Goal: Information Seeking & Learning: Learn about a topic

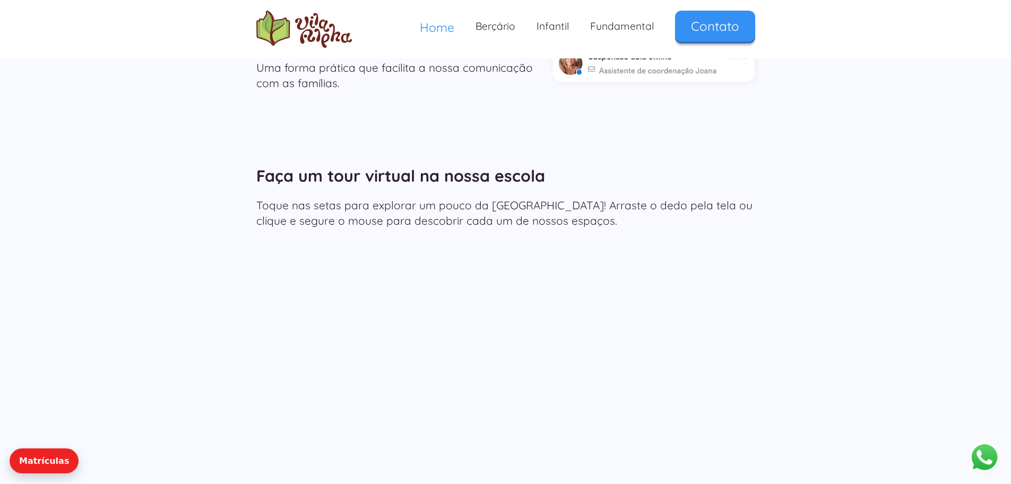
scroll to position [1752, 0]
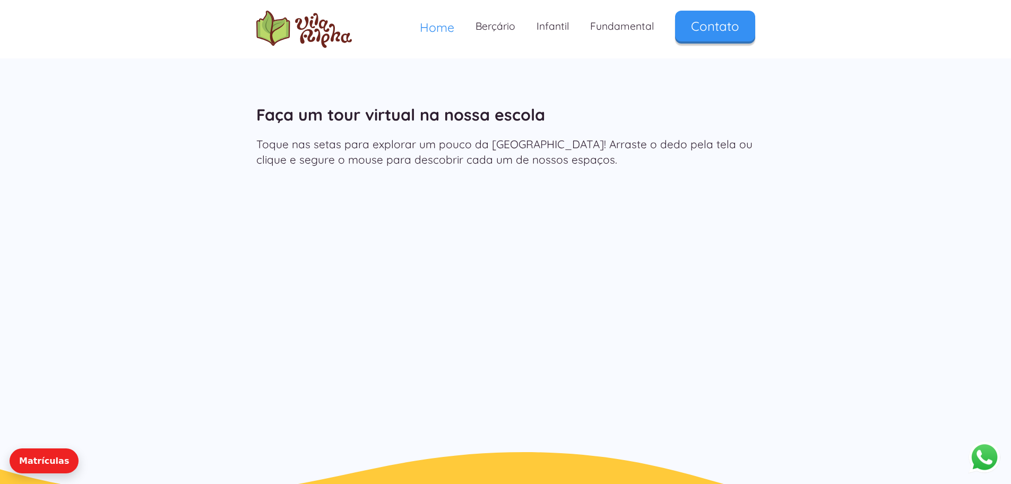
drag, startPoint x: 256, startPoint y: 265, endPoint x: 897, endPoint y: 282, distance: 640.4
click at [897, 282] on div "Faça um tour virtual na nossa escola Toque nas setas para explorar um pouco da …" at bounding box center [505, 259] width 1011 height 384
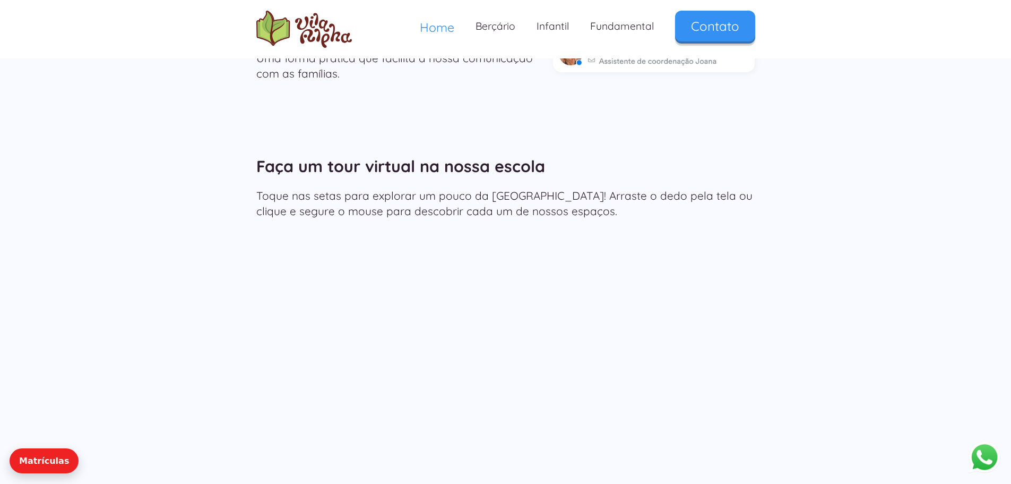
scroll to position [1699, 0]
click at [552, 23] on link "Infantil" at bounding box center [553, 26] width 54 height 31
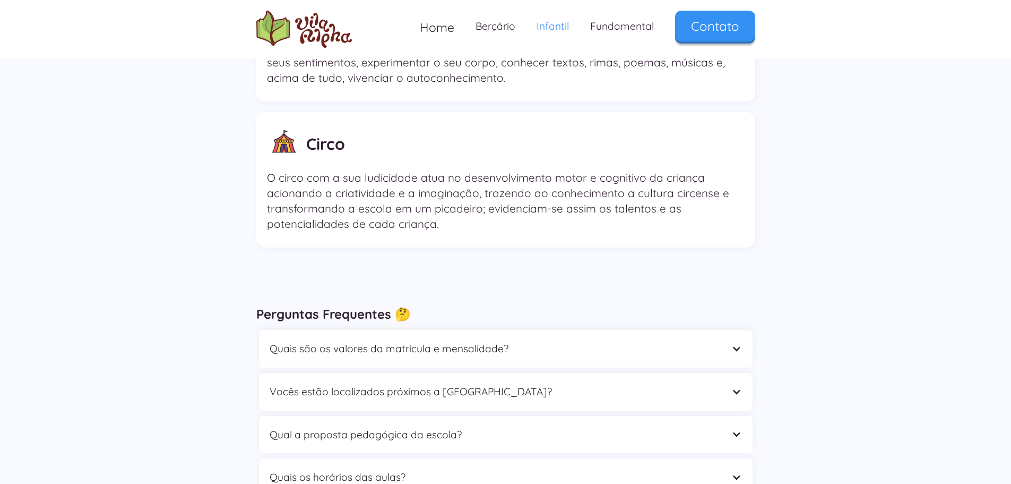
scroll to position [2919, 0]
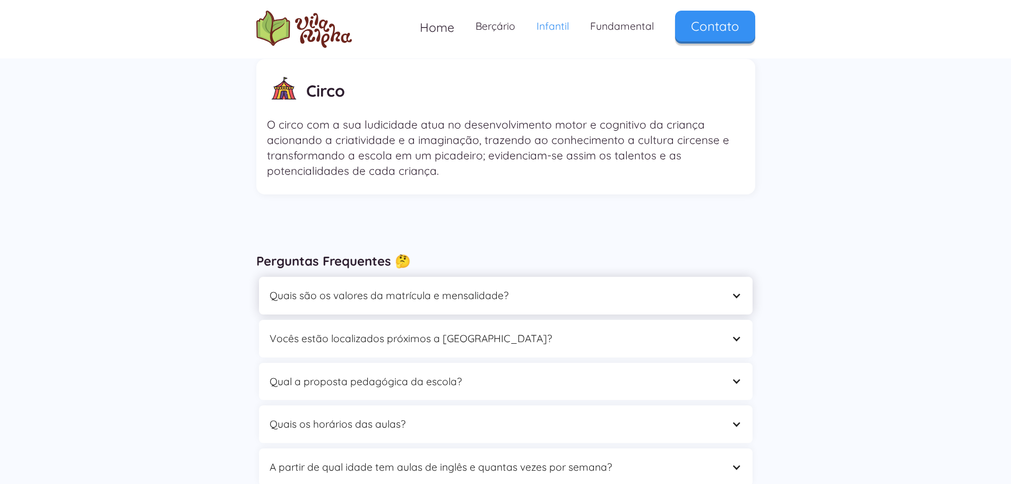
click at [652, 287] on div "Quais são os valores da matrícula e mensalidade?" at bounding box center [495, 295] width 451 height 16
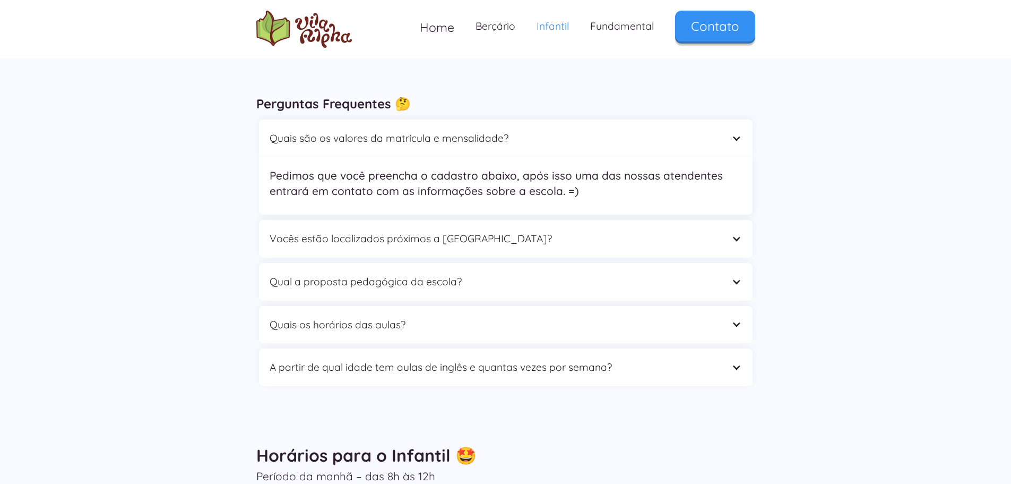
scroll to position [3079, 0]
click at [662, 228] on div "Vocês estão localizados próximos a [GEOGRAPHIC_DATA]?" at bounding box center [495, 236] width 451 height 16
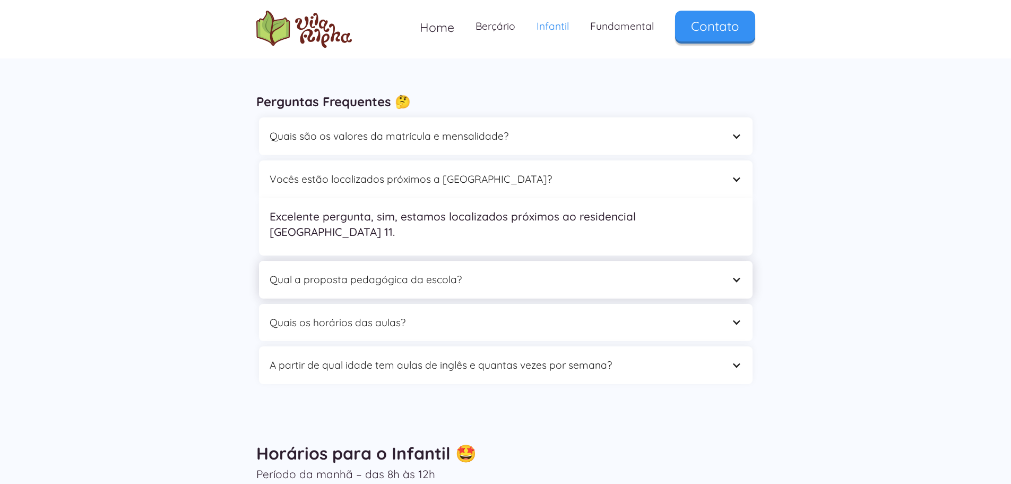
click at [708, 261] on div "Qual a proposta pedagógica da escola?" at bounding box center [506, 280] width 494 height 38
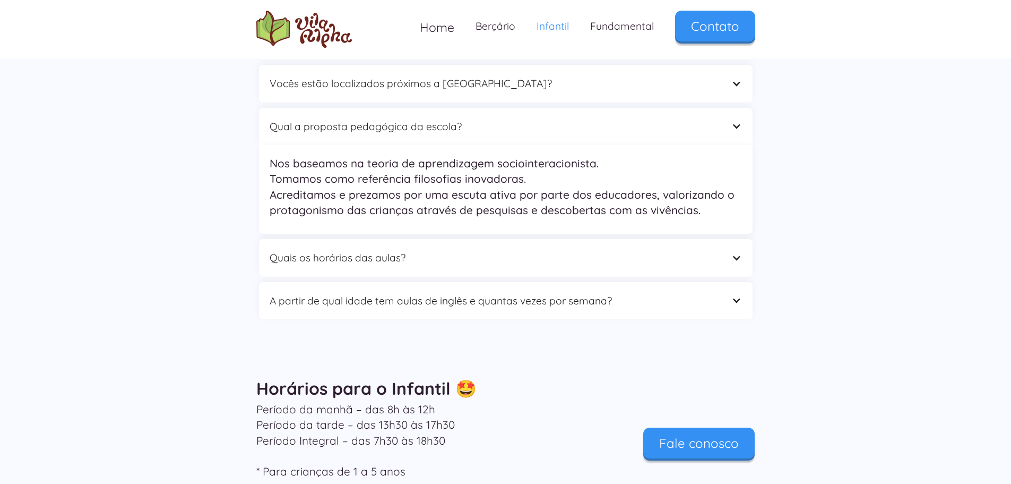
scroll to position [3185, 0]
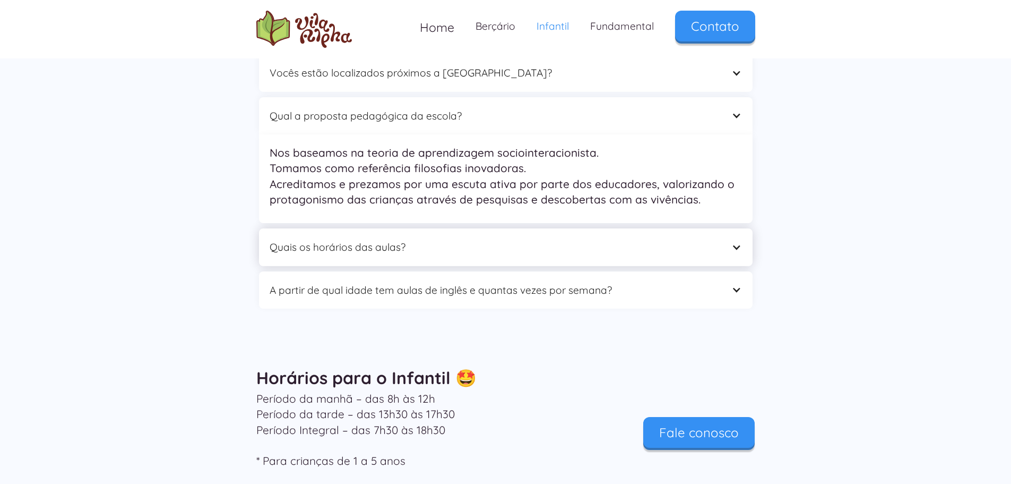
click at [642, 228] on div "Quais os horários das aulas?" at bounding box center [506, 247] width 494 height 38
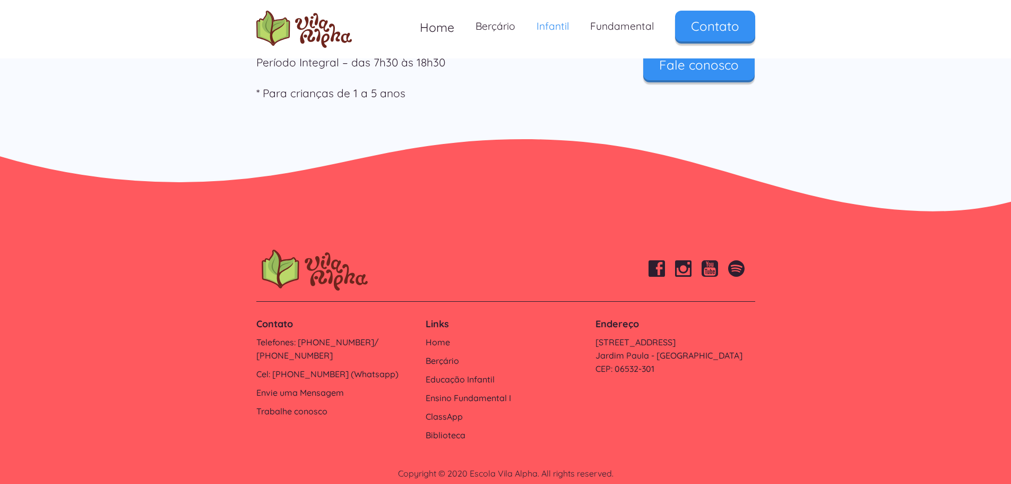
scroll to position [3553, 0]
